Goal: Task Accomplishment & Management: Use online tool/utility

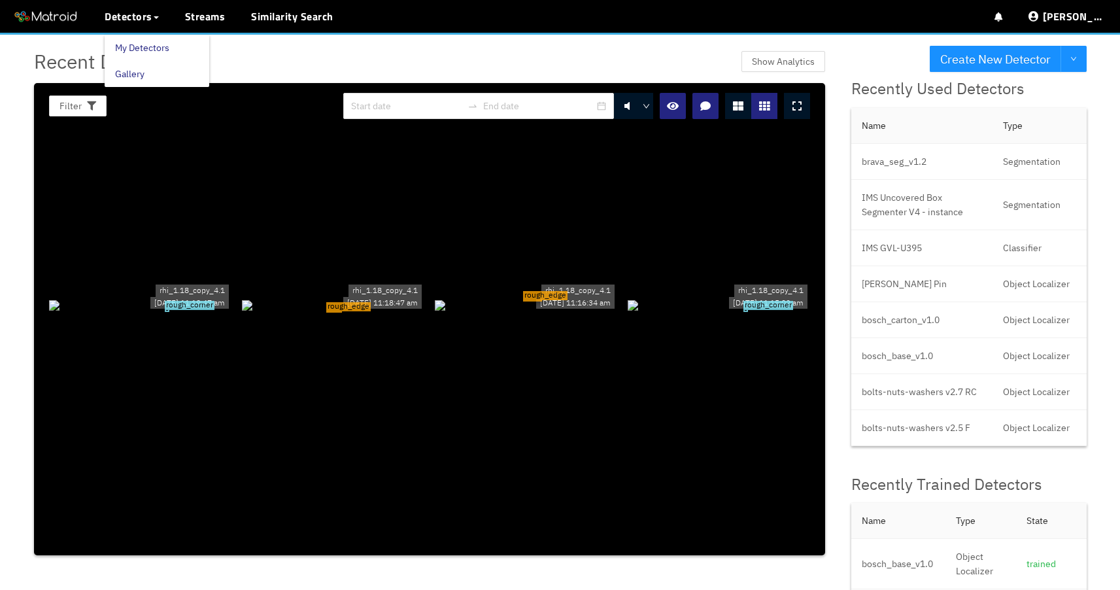
click at [149, 46] on link "My Detectors" at bounding box center [142, 48] width 54 height 26
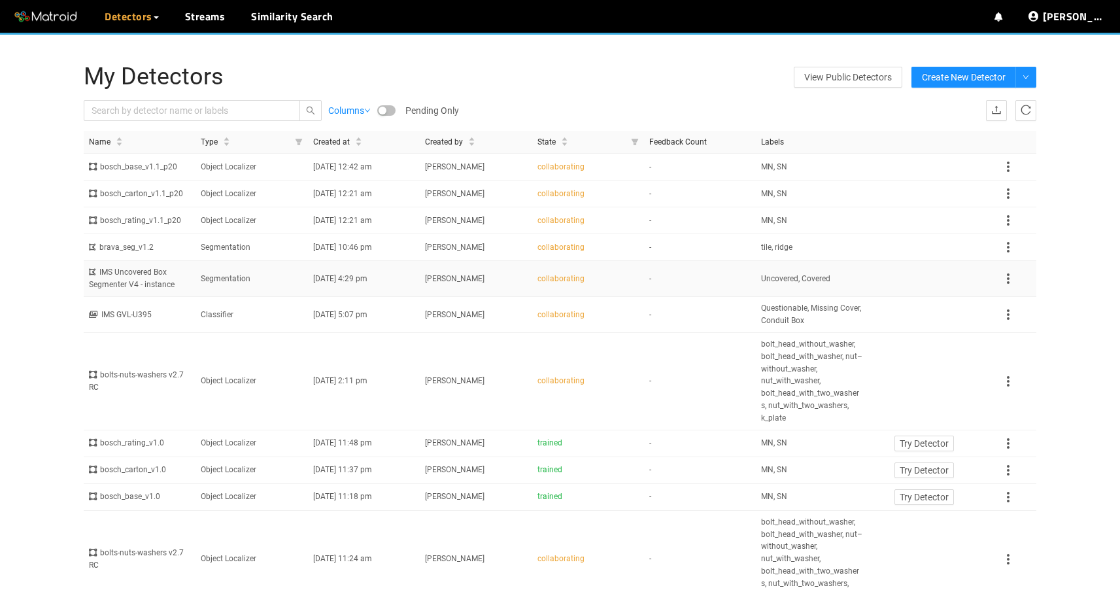
click at [280, 280] on td "Segmentation" at bounding box center [251, 279] width 112 height 36
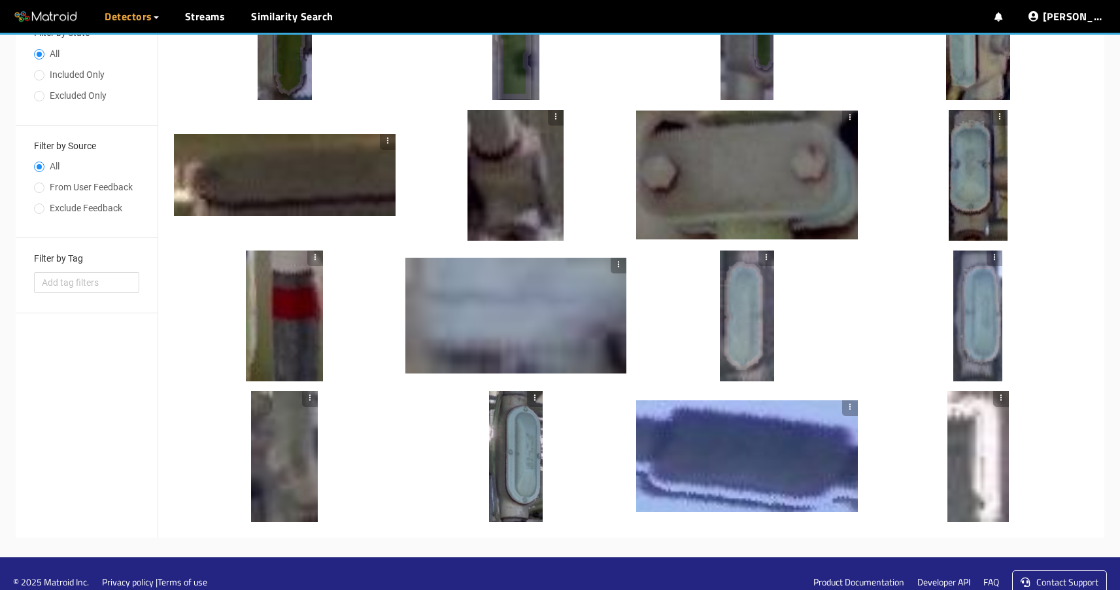
scroll to position [338, 0]
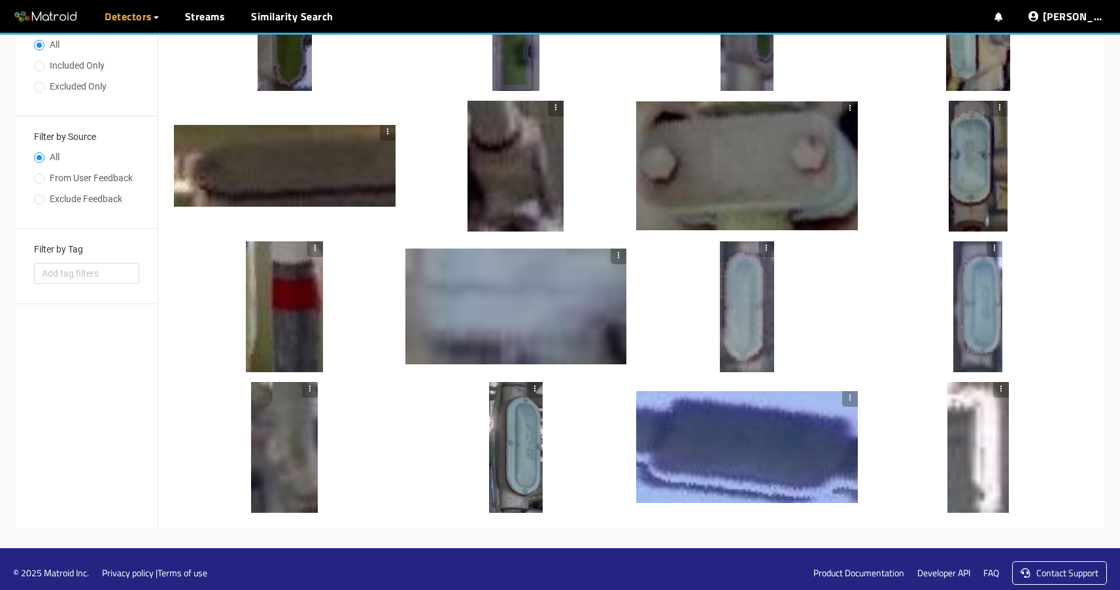
click at [320, 165] on div at bounding box center [285, 166] width 222 height 82
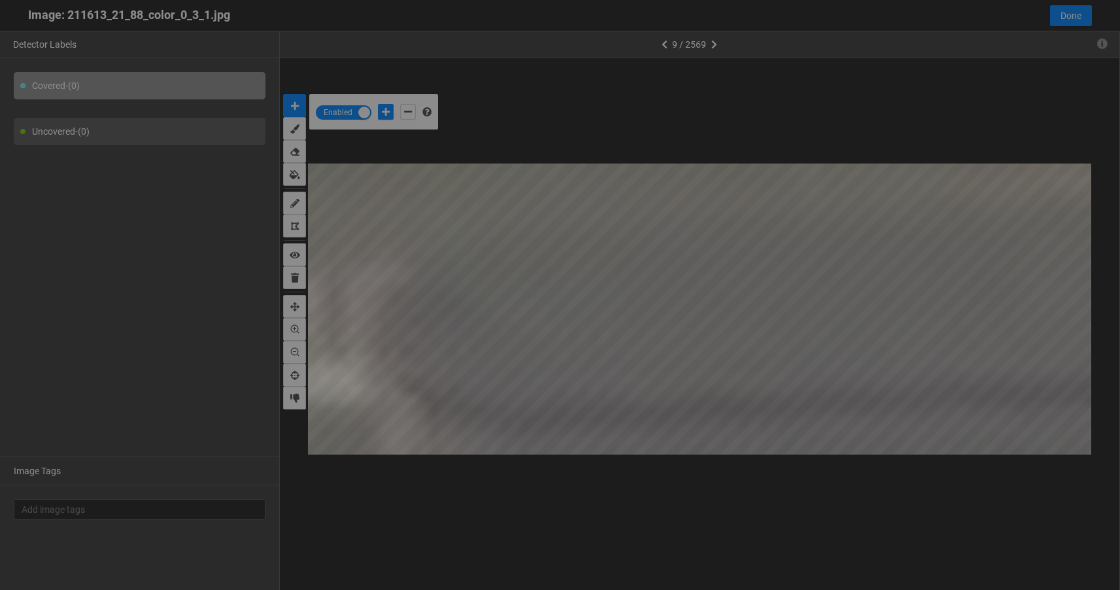
scroll to position [582, 0]
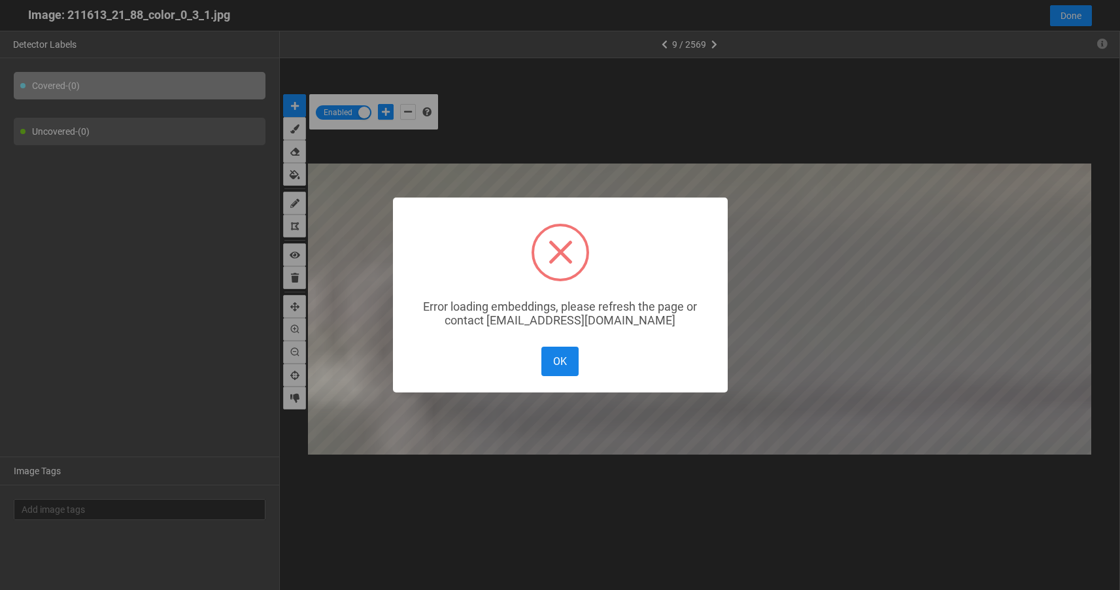
click at [555, 370] on button "OK" at bounding box center [559, 360] width 37 height 29
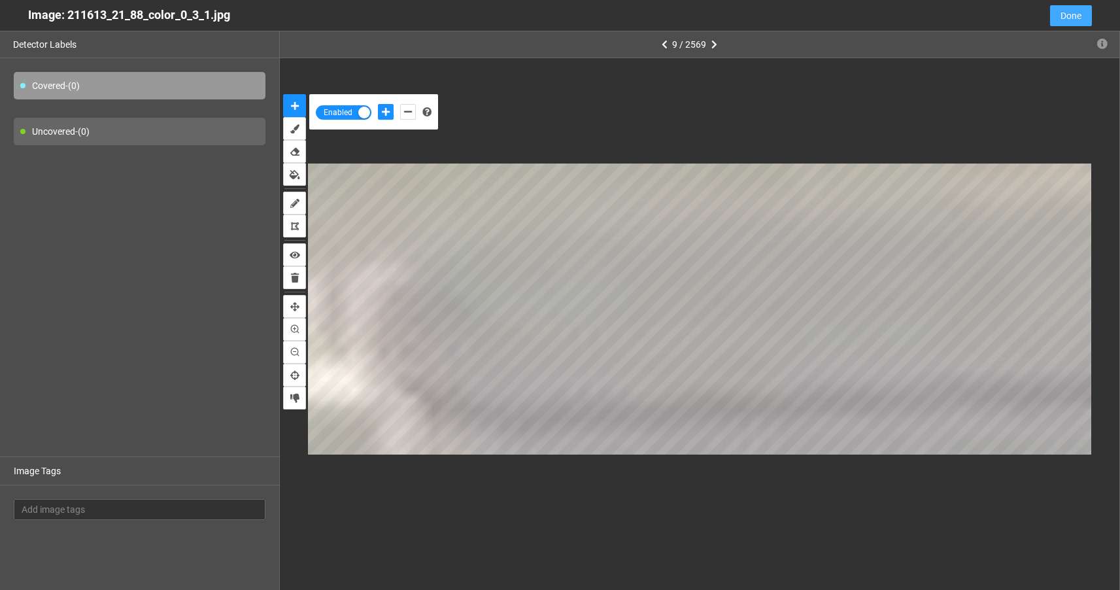
click at [1069, 17] on span "Done" at bounding box center [1070, 15] width 21 height 14
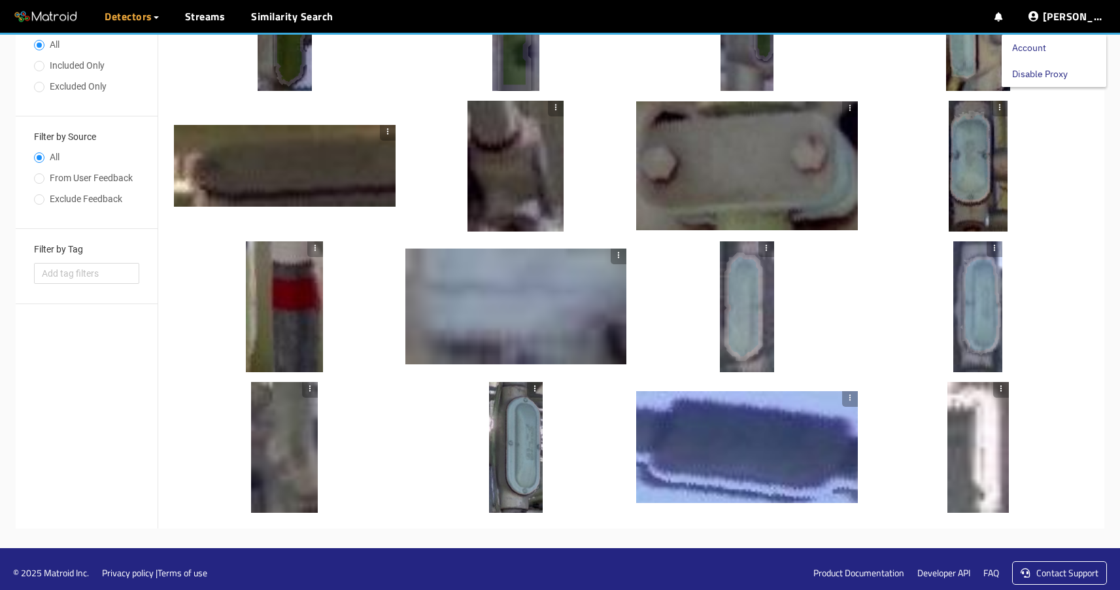
click at [1054, 71] on link "Disable Proxy" at bounding box center [1040, 74] width 56 height 26
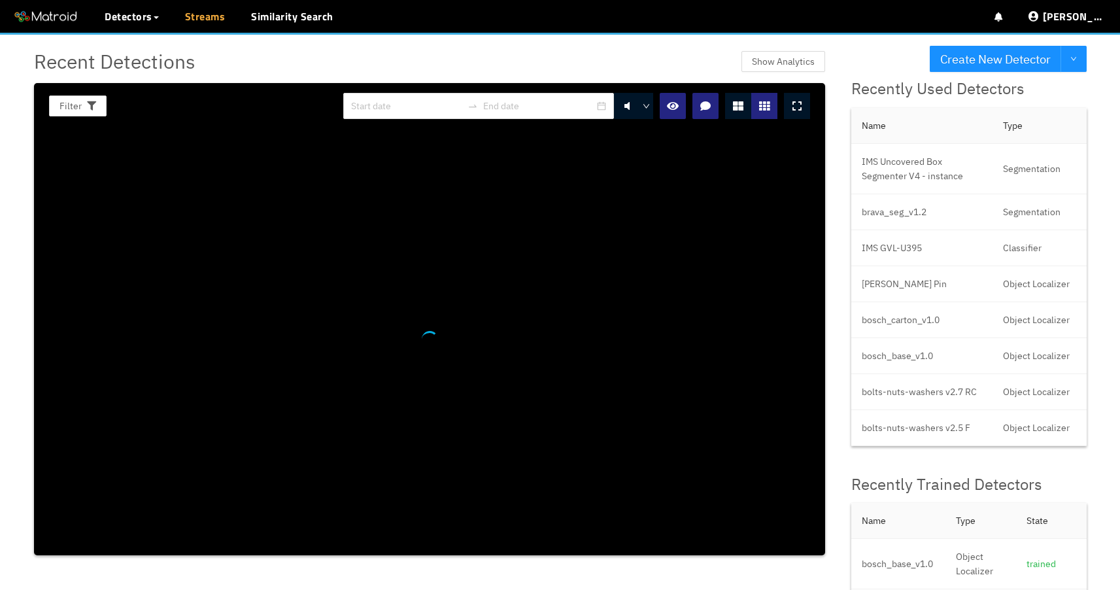
click at [198, 24] on link "Streams" at bounding box center [205, 16] width 41 height 16
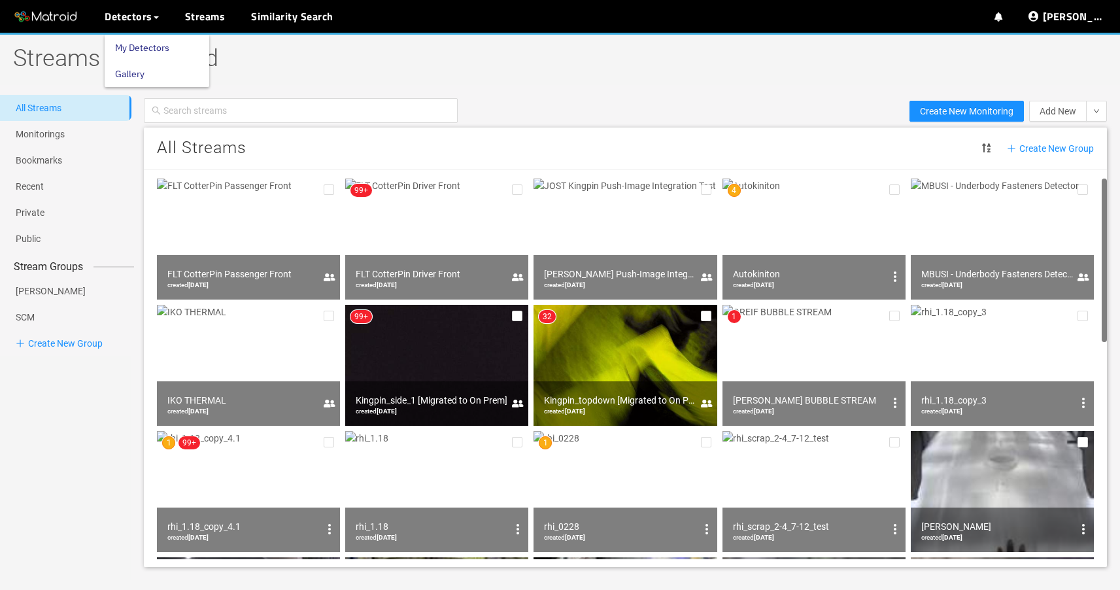
click at [131, 48] on link "My Detectors" at bounding box center [142, 48] width 54 height 26
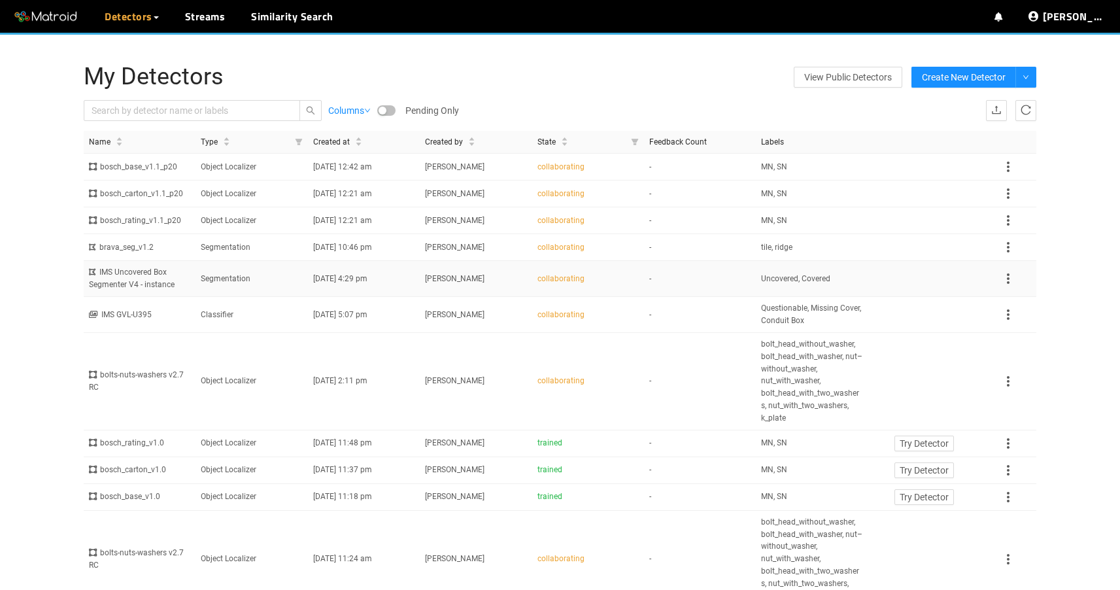
click at [441, 283] on span "[PERSON_NAME]" at bounding box center [454, 278] width 59 height 9
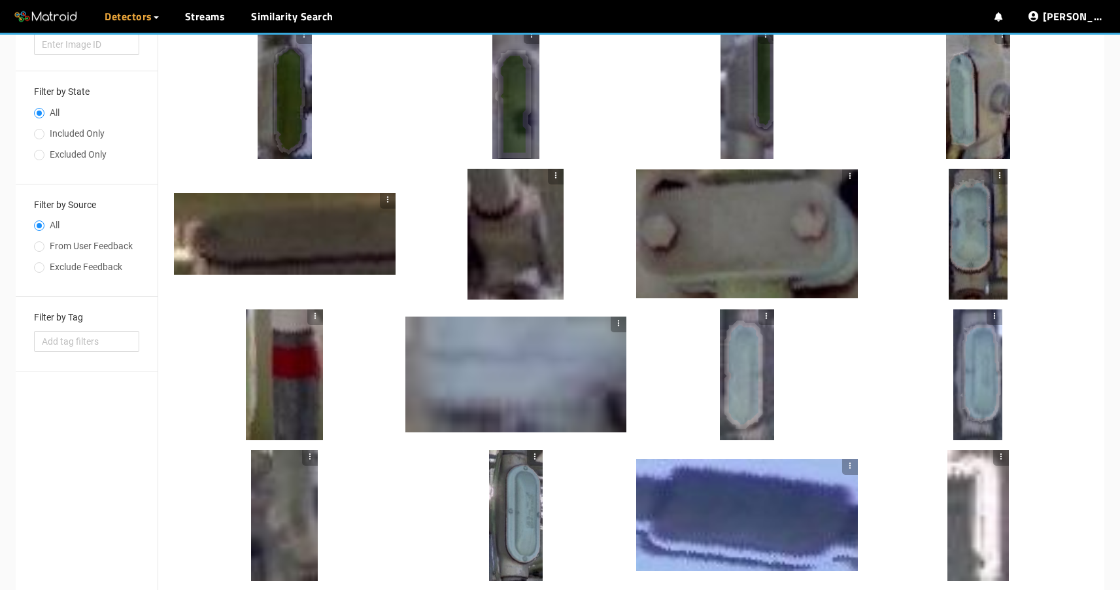
scroll to position [345, 0]
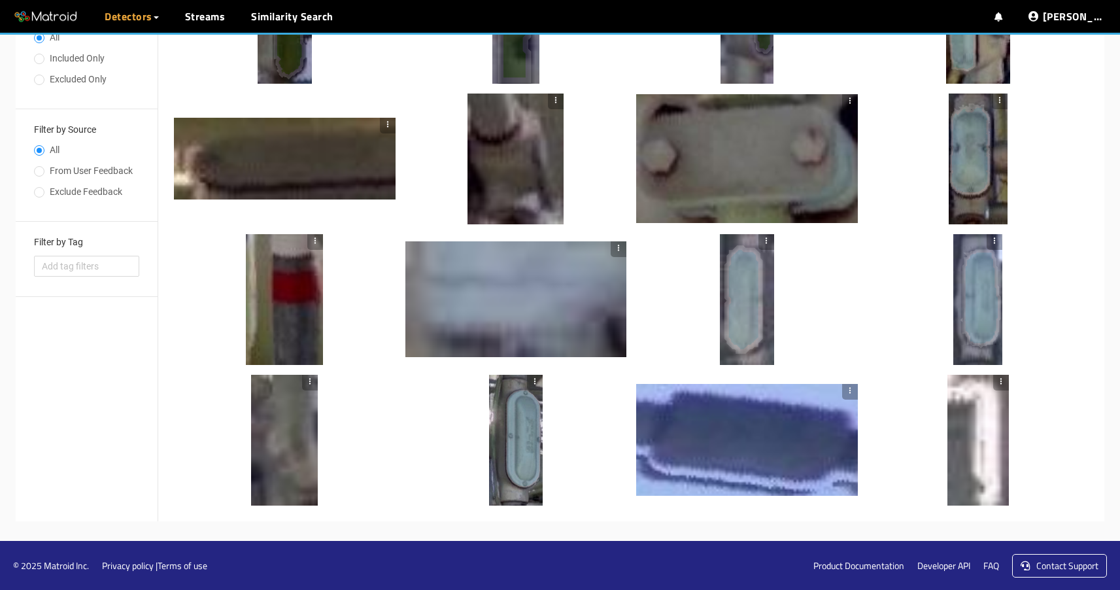
click at [753, 293] on div at bounding box center [747, 299] width 54 height 131
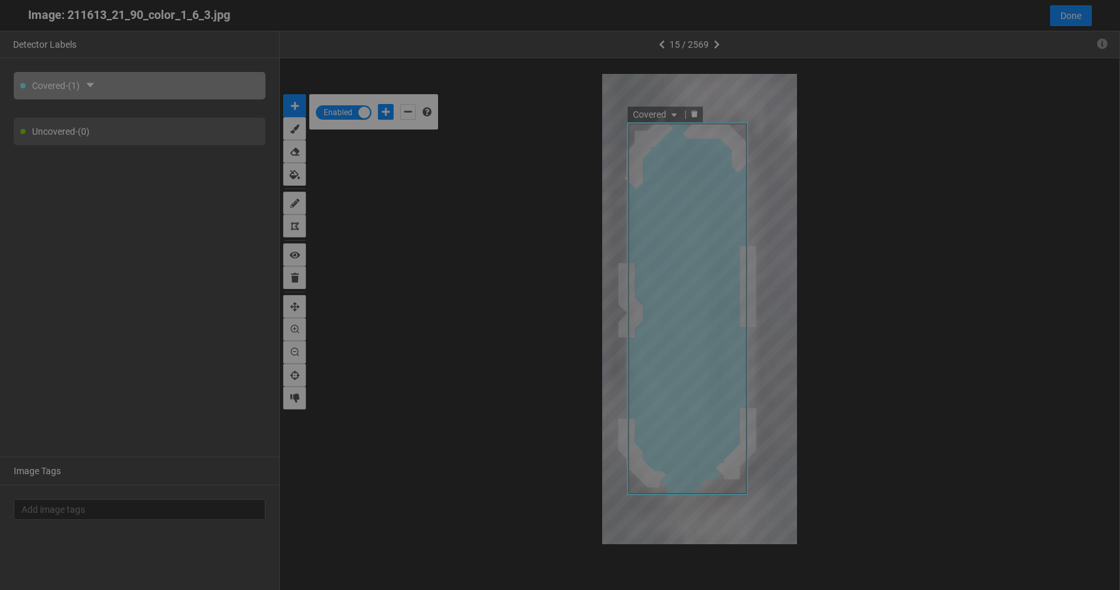
scroll to position [582, 0]
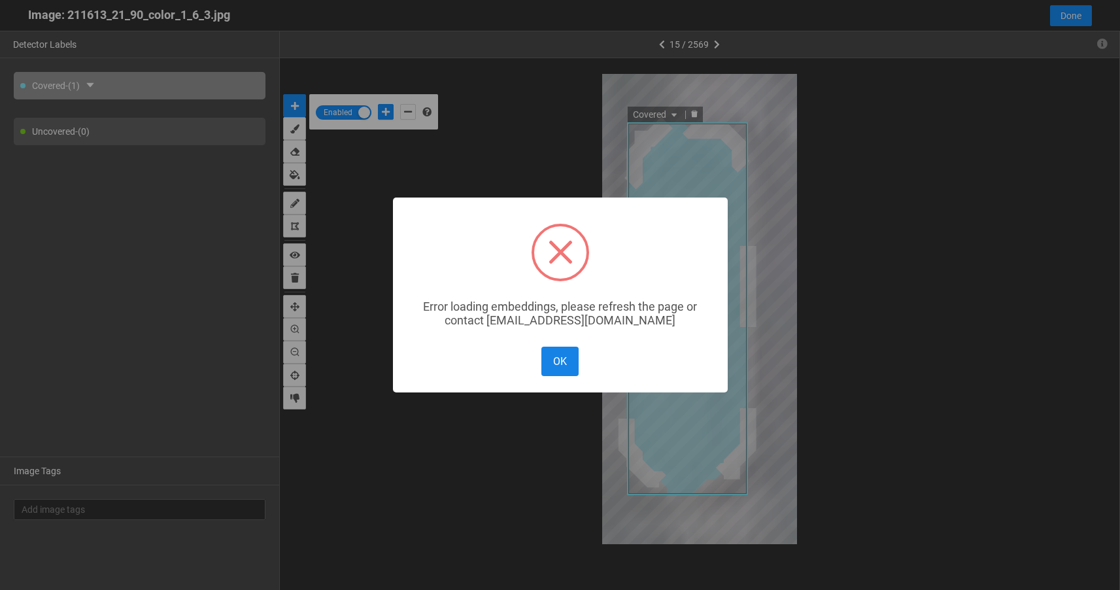
click at [558, 354] on button "OK" at bounding box center [559, 360] width 37 height 29
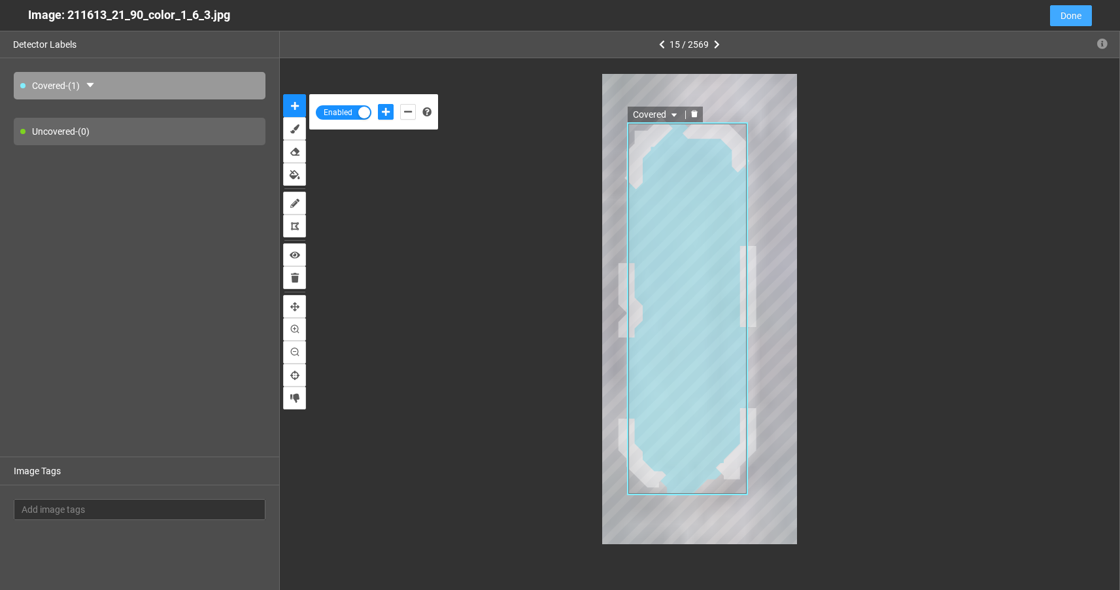
click at [1072, 14] on span "Done" at bounding box center [1070, 15] width 21 height 14
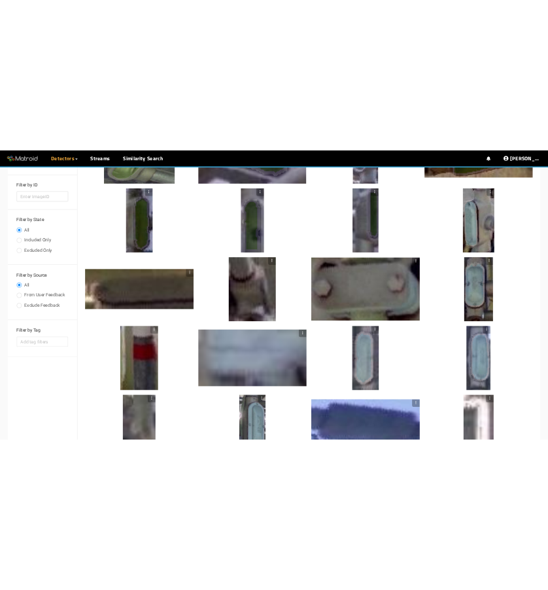
scroll to position [231, 0]
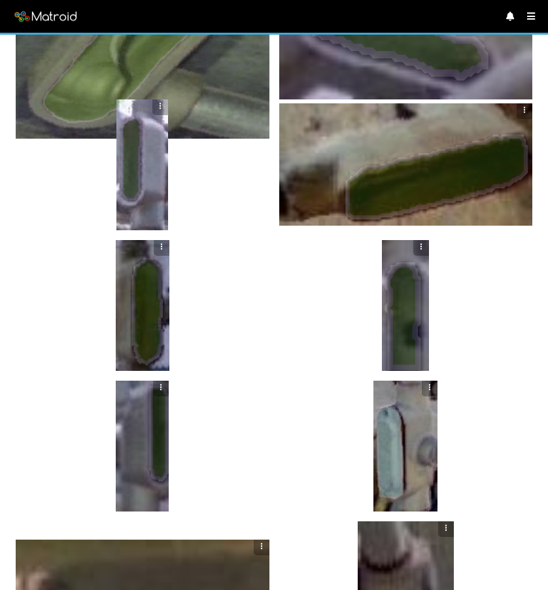
click at [412, 446] on div at bounding box center [405, 445] width 64 height 131
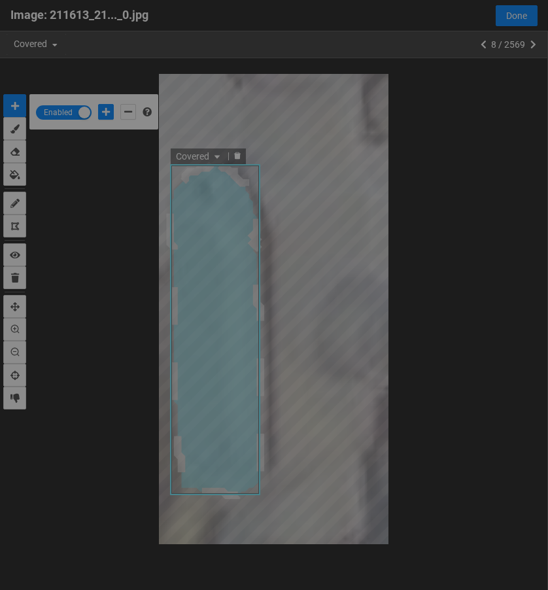
scroll to position [582, 0]
